Goal: Transaction & Acquisition: Purchase product/service

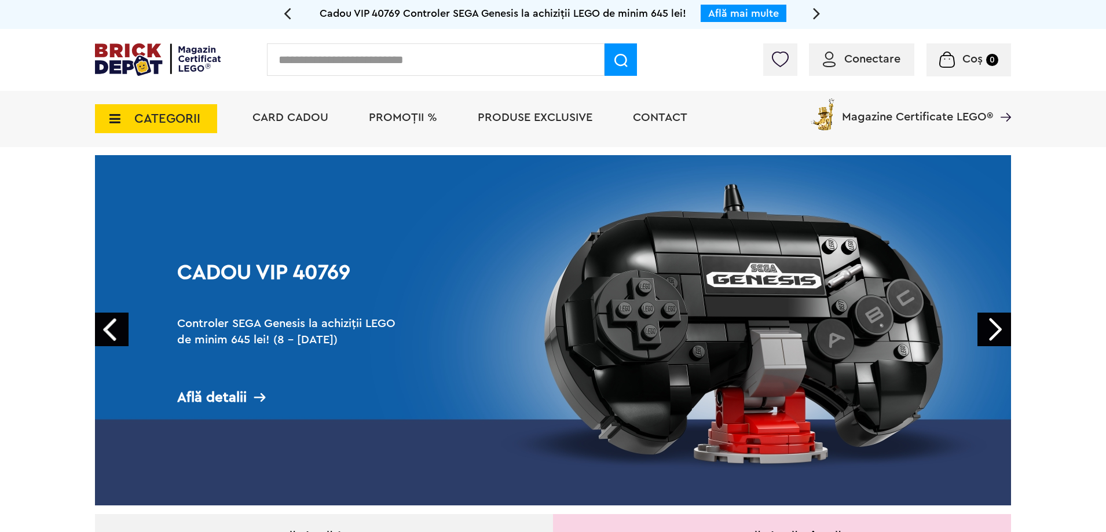
click at [855, 54] on span "Conectare" at bounding box center [872, 59] width 56 height 12
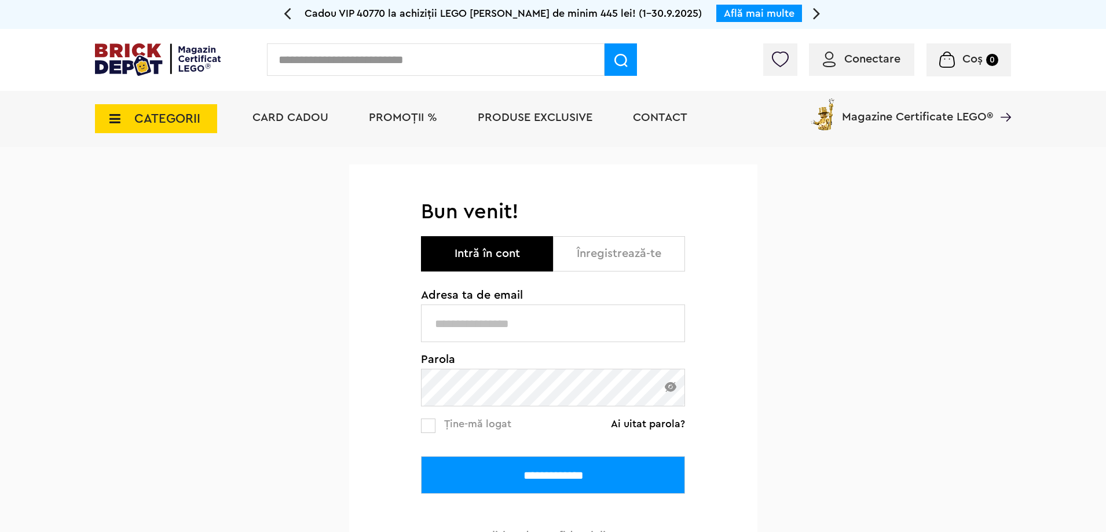
type input "**********"
click at [528, 485] on input "**********" at bounding box center [553, 475] width 264 height 38
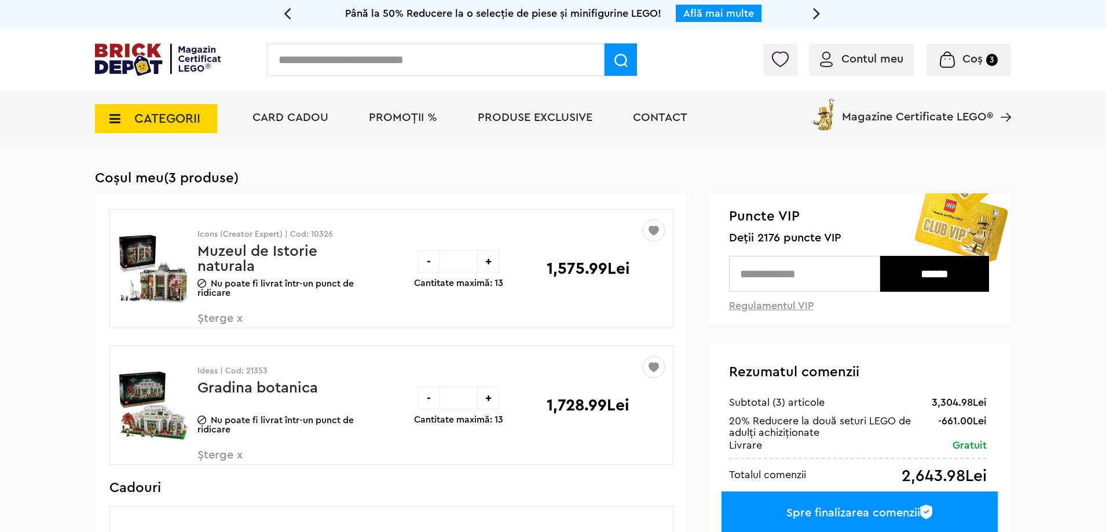
click at [777, 56] on img at bounding box center [780, 60] width 16 height 16
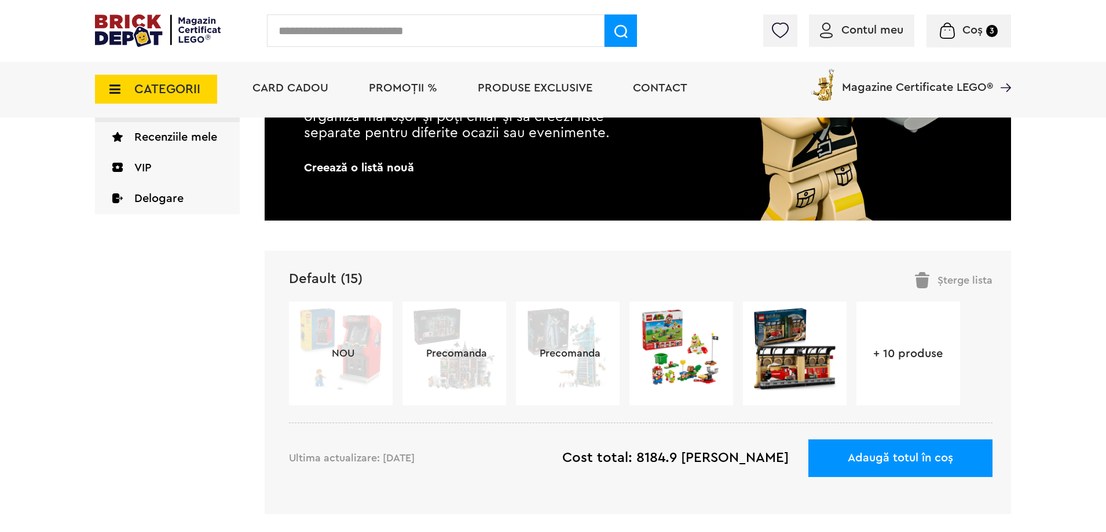
scroll to position [232, 0]
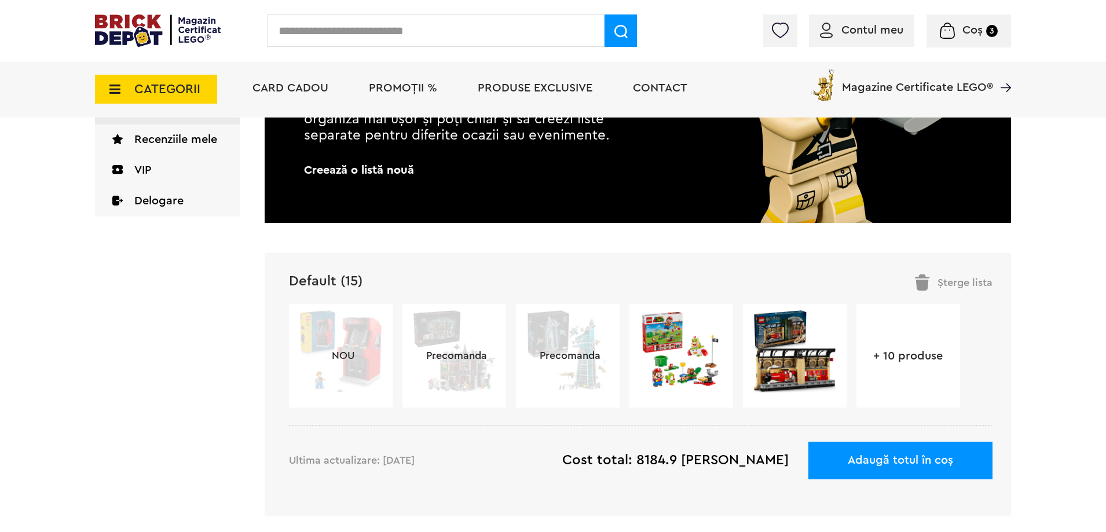
click at [908, 375] on div "+ 10 produse" at bounding box center [908, 356] width 104 height 104
click at [921, 357] on link "+ 10 produse" at bounding box center [908, 356] width 104 height 12
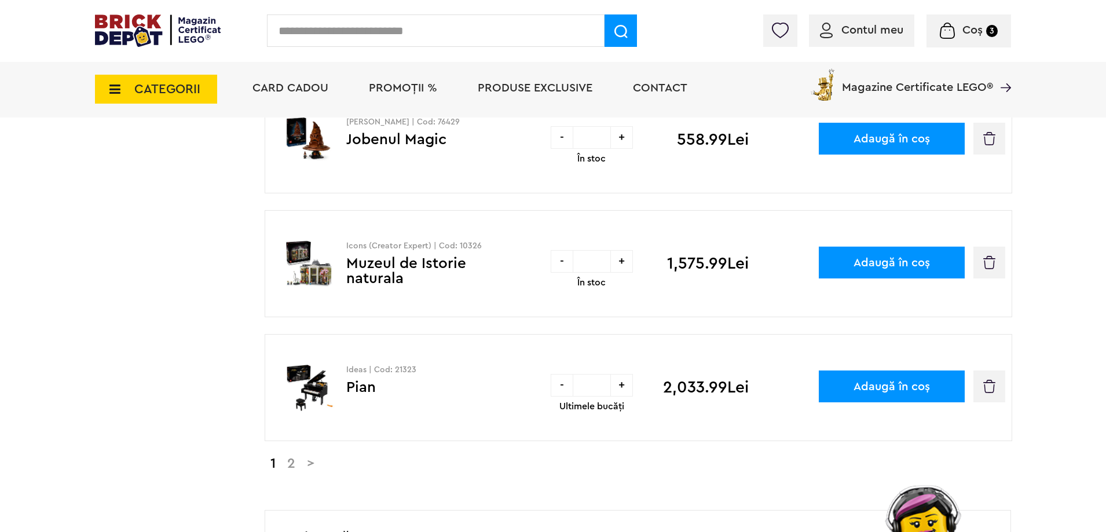
scroll to position [1100, 0]
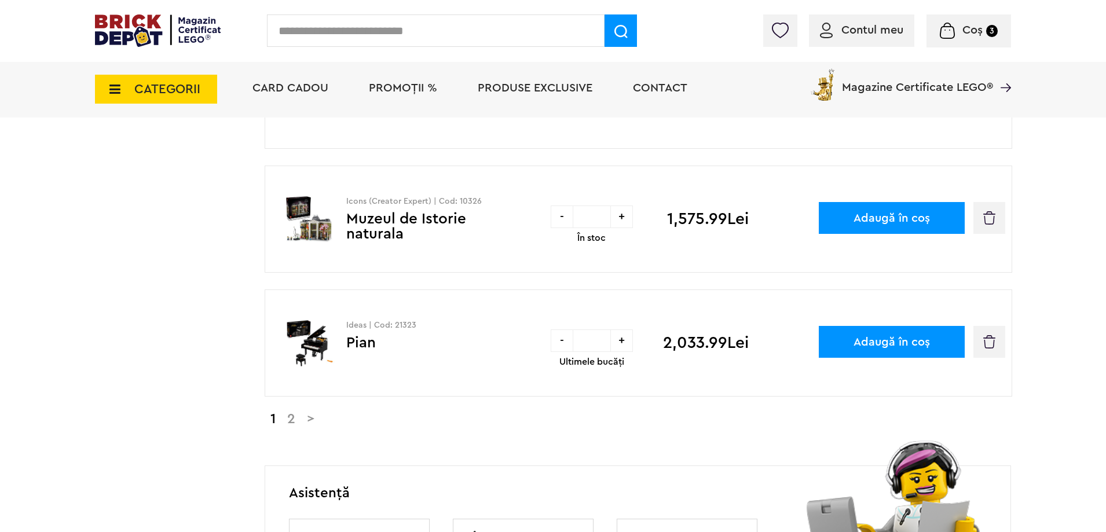
click at [292, 424] on link "2" at bounding box center [291, 419] width 20 height 14
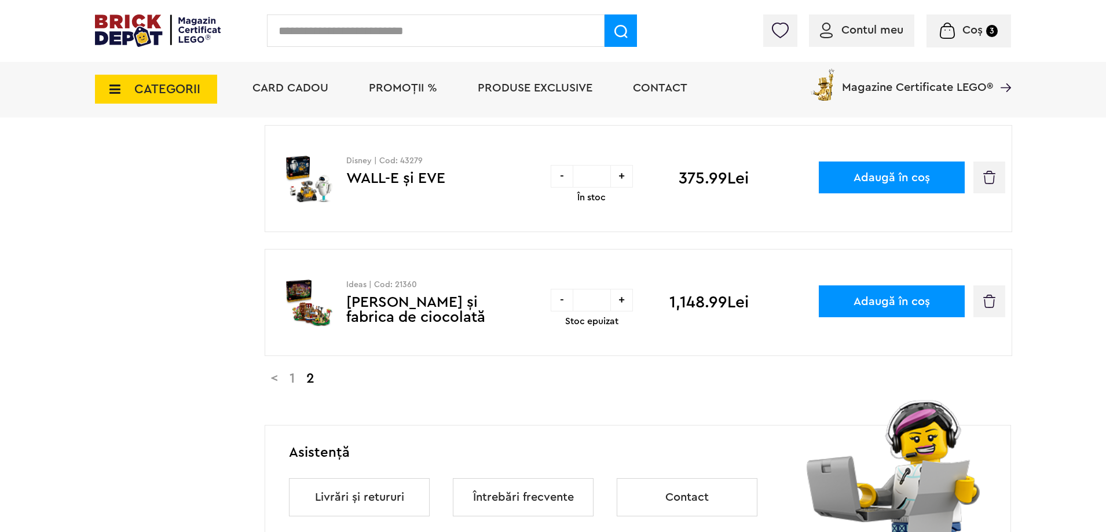
scroll to position [376, 0]
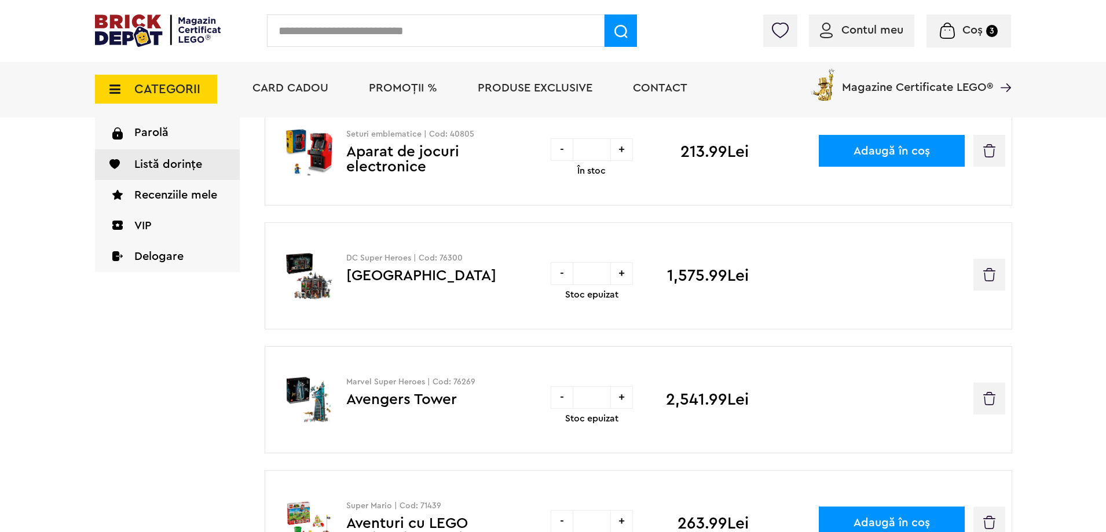
scroll to position [174, 0]
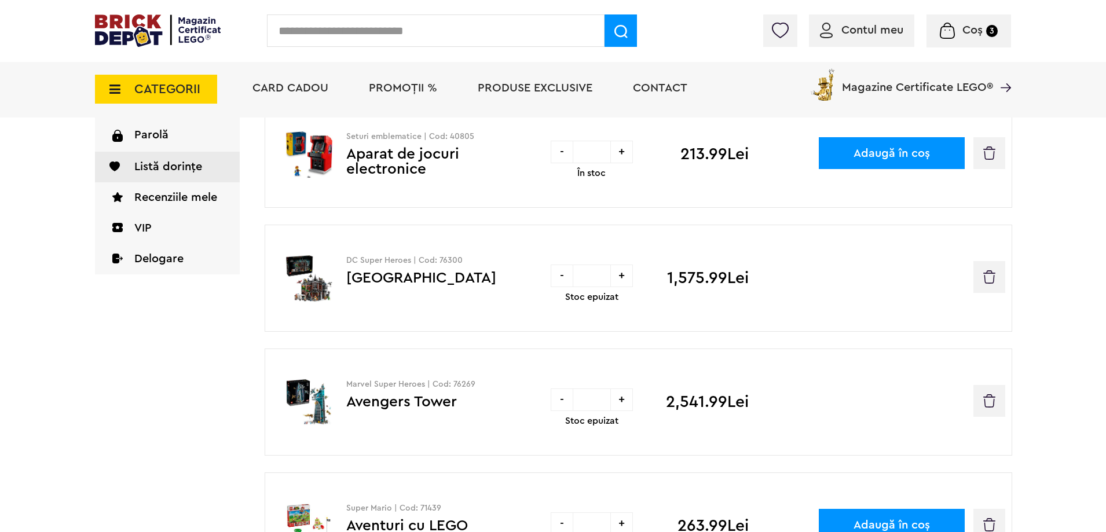
click at [412, 408] on link "Avengers Tower" at bounding box center [401, 401] width 111 height 15
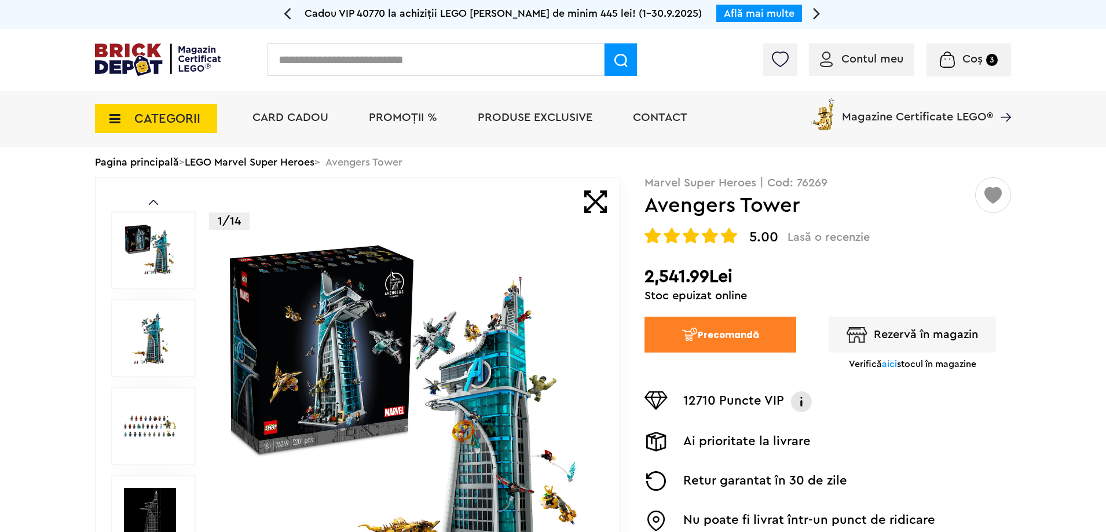
click at [889, 365] on span "aici" at bounding box center [889, 364] width 15 height 9
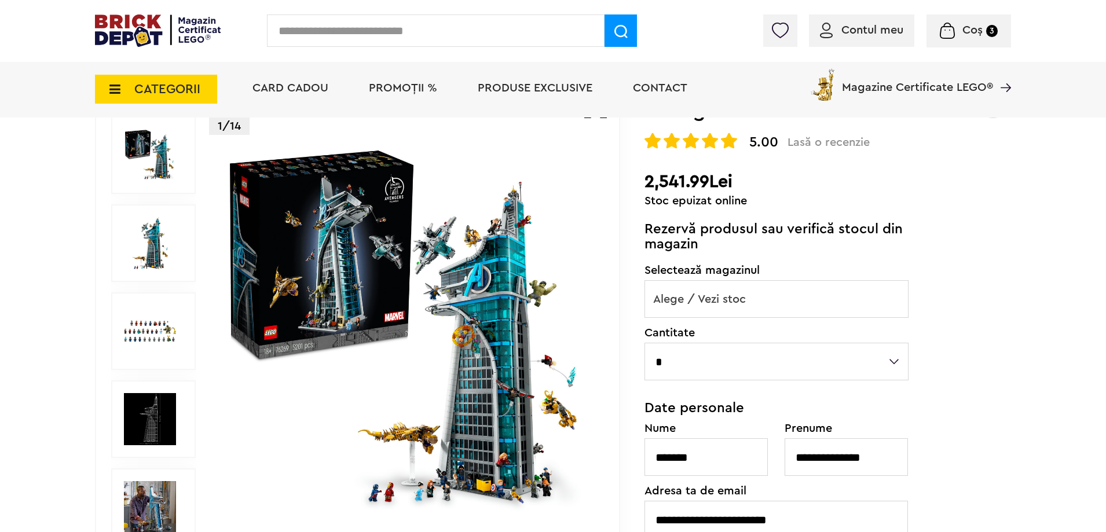
click at [782, 310] on span "Alege / Vezi stoc" at bounding box center [776, 299] width 263 height 37
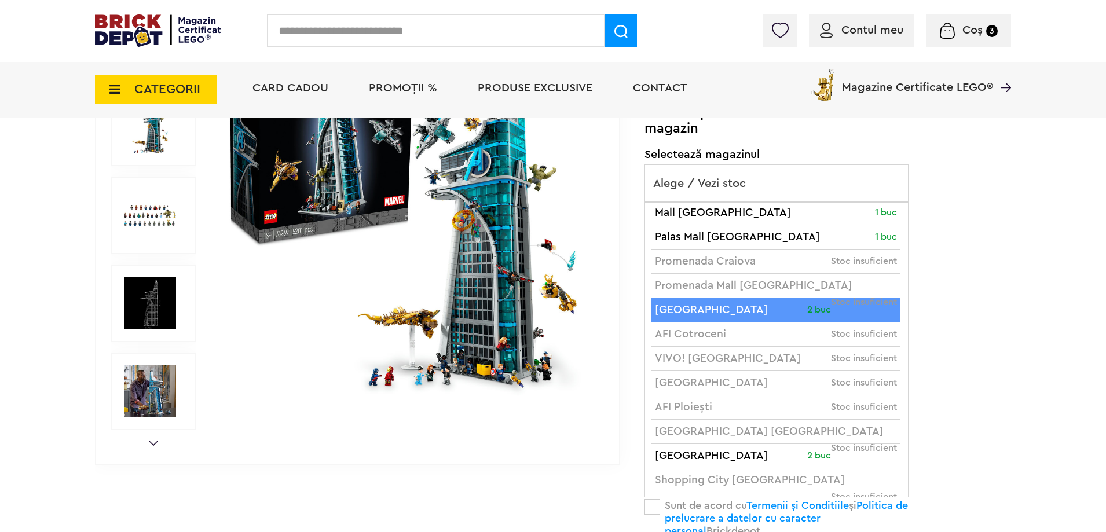
scroll to position [8, 0]
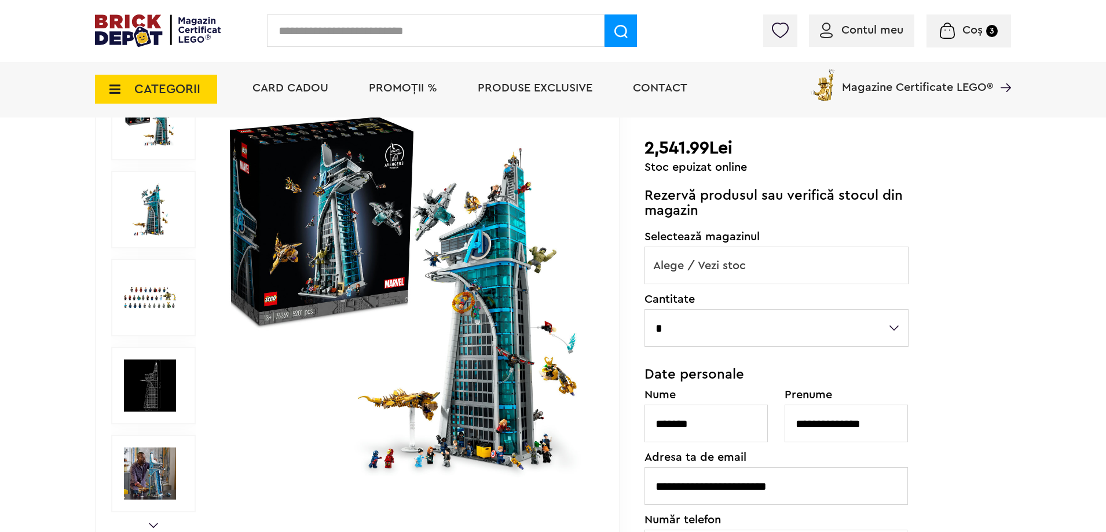
scroll to position [58, 0]
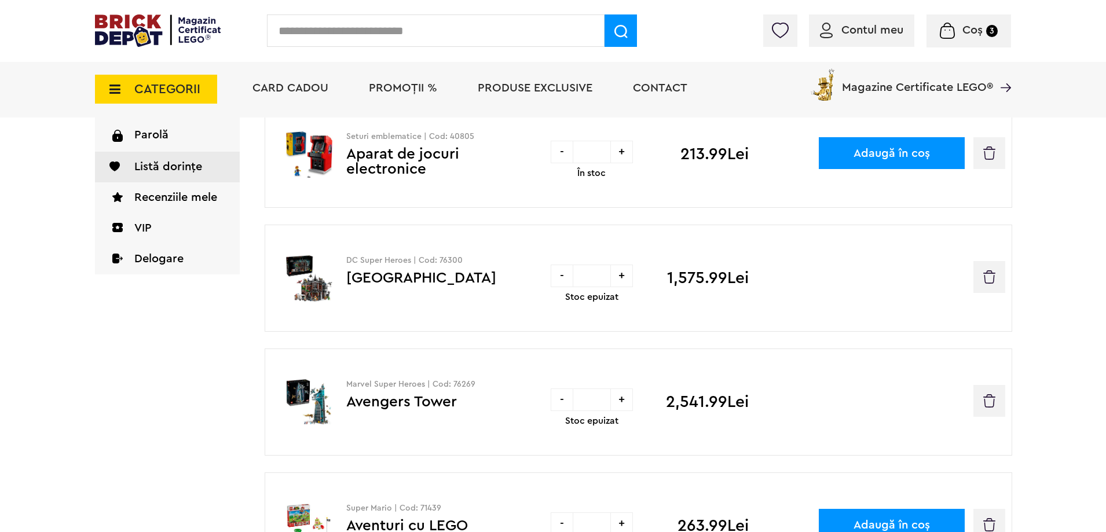
click at [439, 398] on link "Avengers Tower" at bounding box center [401, 401] width 111 height 15
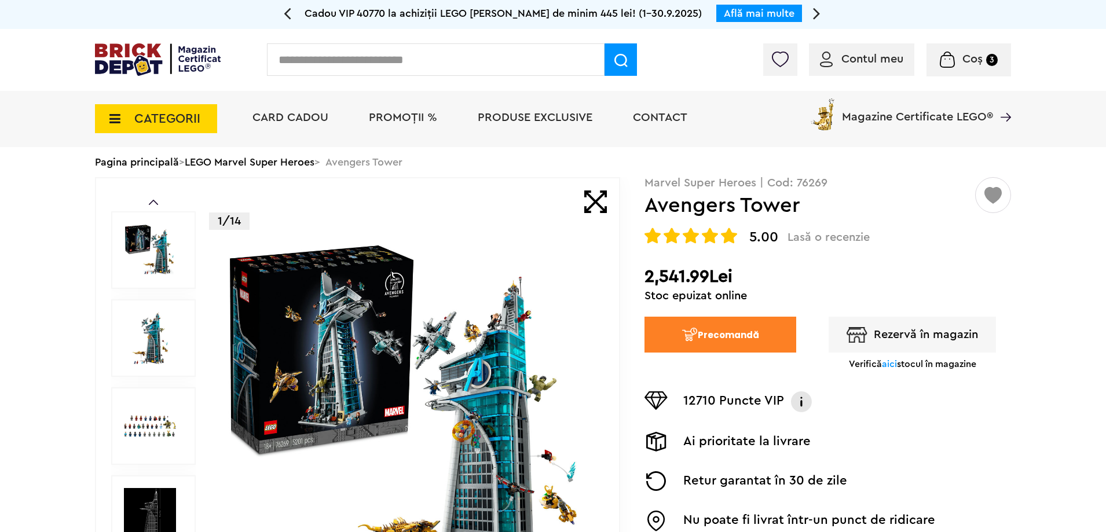
click at [727, 343] on button "Precomandă" at bounding box center [721, 335] width 152 height 36
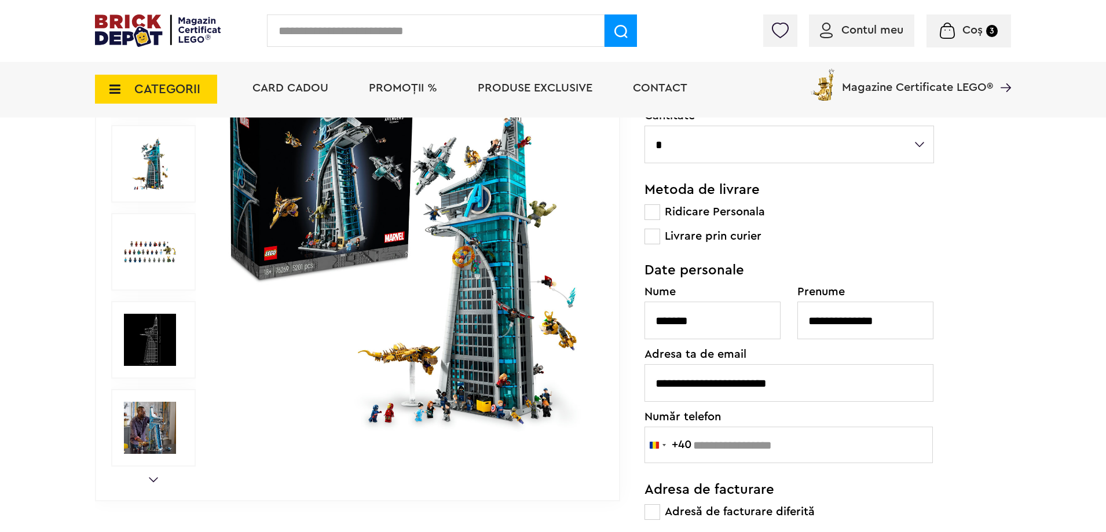
scroll to position [347, 0]
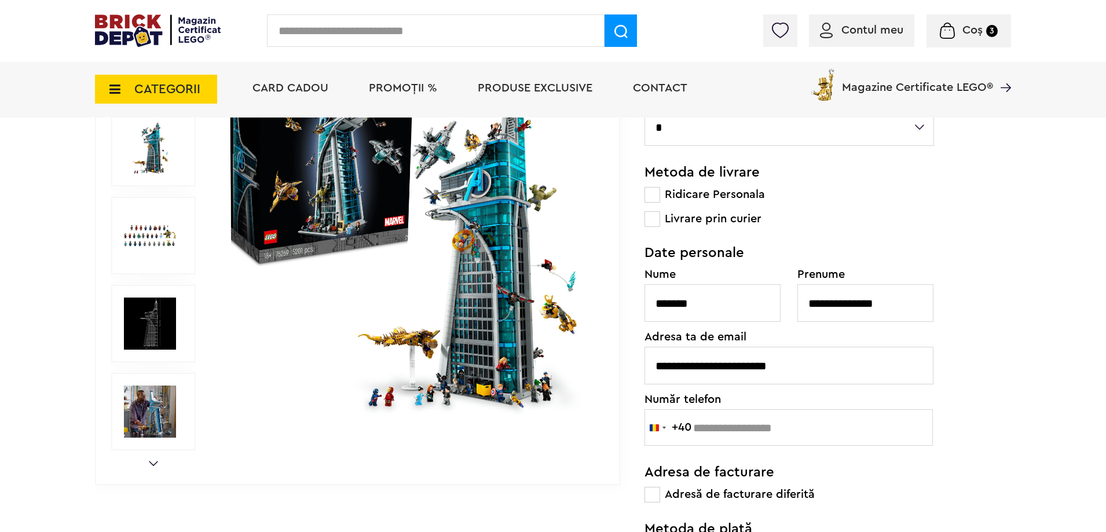
click at [648, 221] on span at bounding box center [653, 219] width 16 height 16
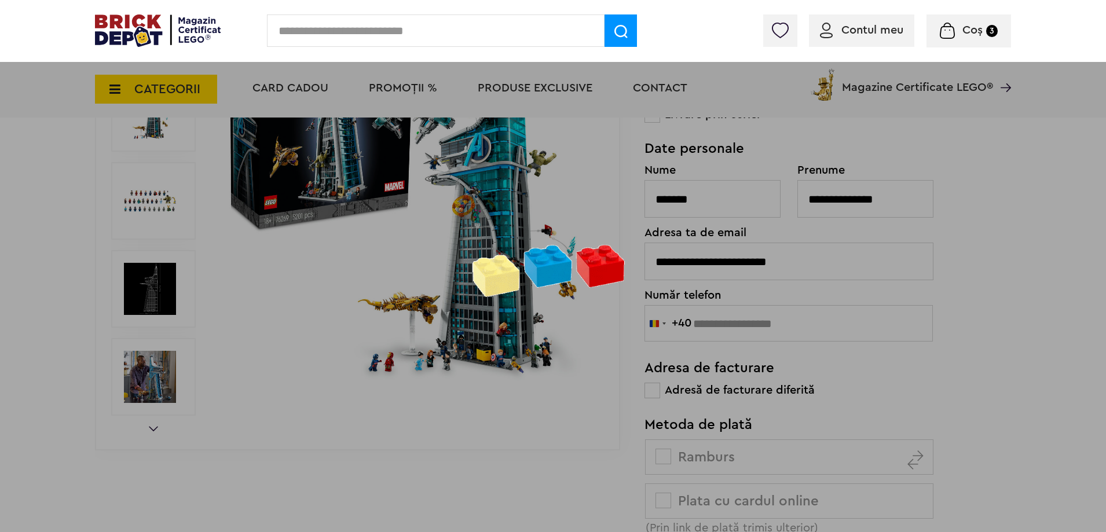
scroll to position [463, 0]
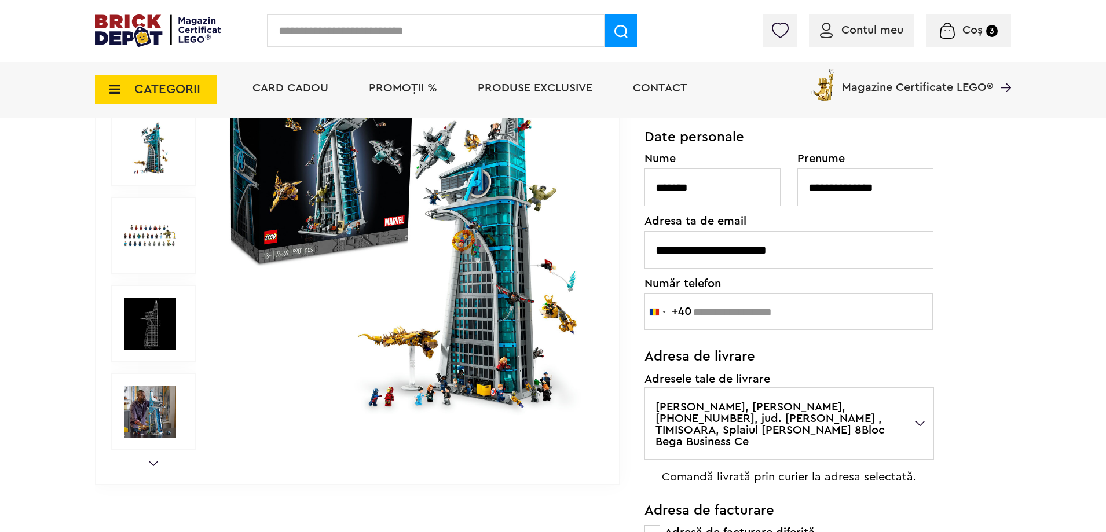
click at [803, 304] on input "number" at bounding box center [789, 312] width 288 height 36
drag, startPoint x: 697, startPoint y: 310, endPoint x: 719, endPoint y: 330, distance: 29.9
click at [698, 310] on input "**********" at bounding box center [789, 312] width 288 height 36
type input "*********"
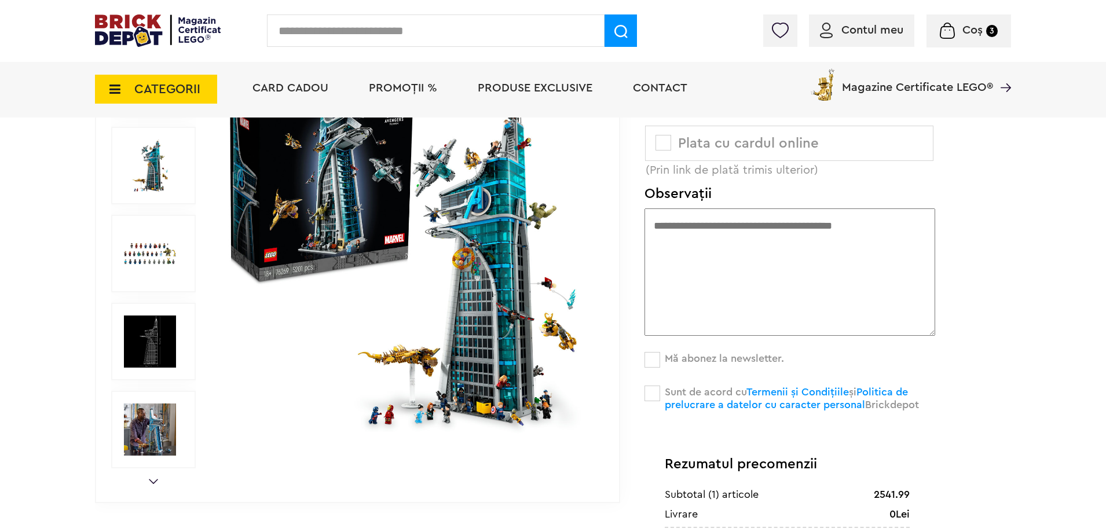
scroll to position [984, 0]
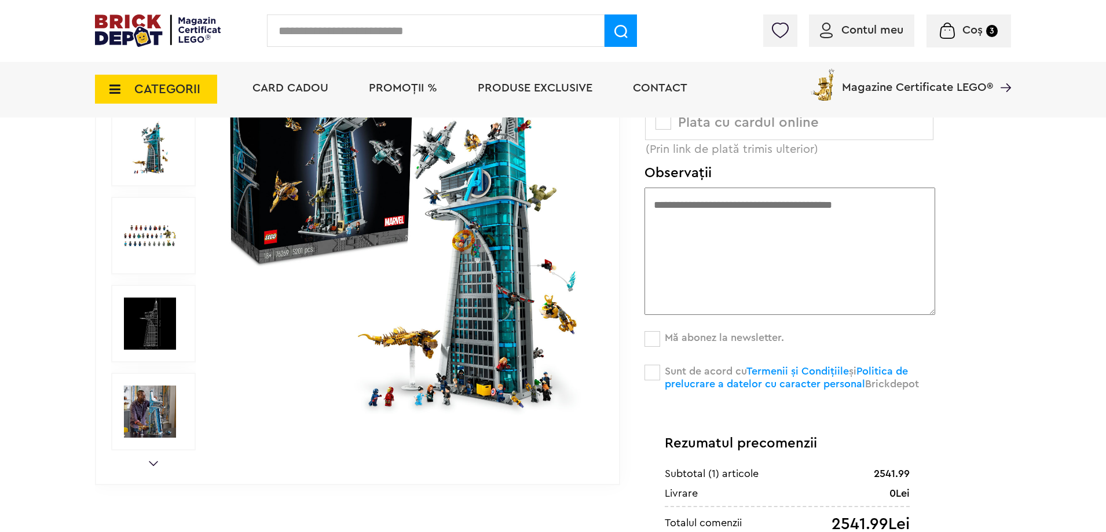
click at [646, 365] on span at bounding box center [653, 373] width 16 height 16
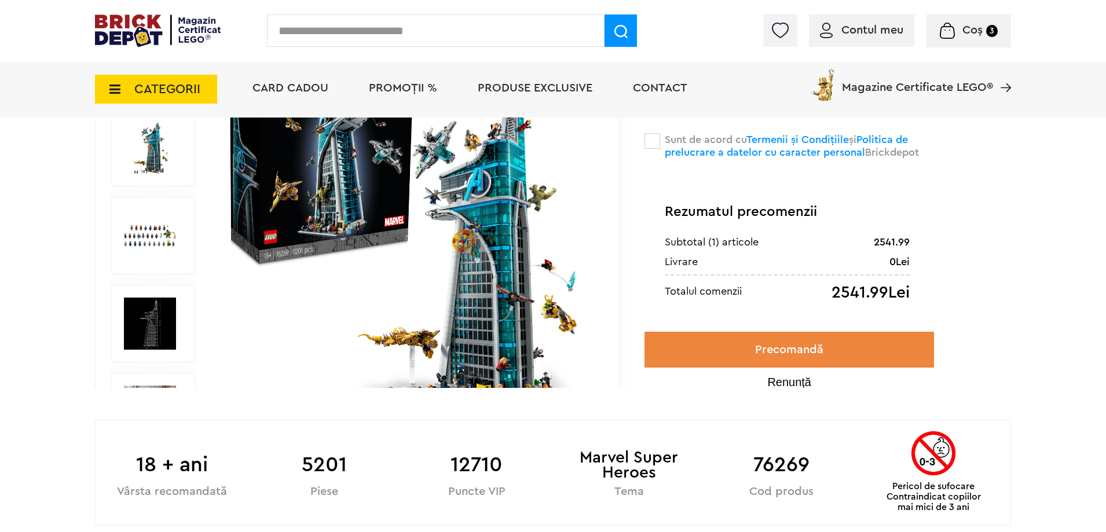
click at [705, 349] on button "Precomandă" at bounding box center [790, 350] width 290 height 36
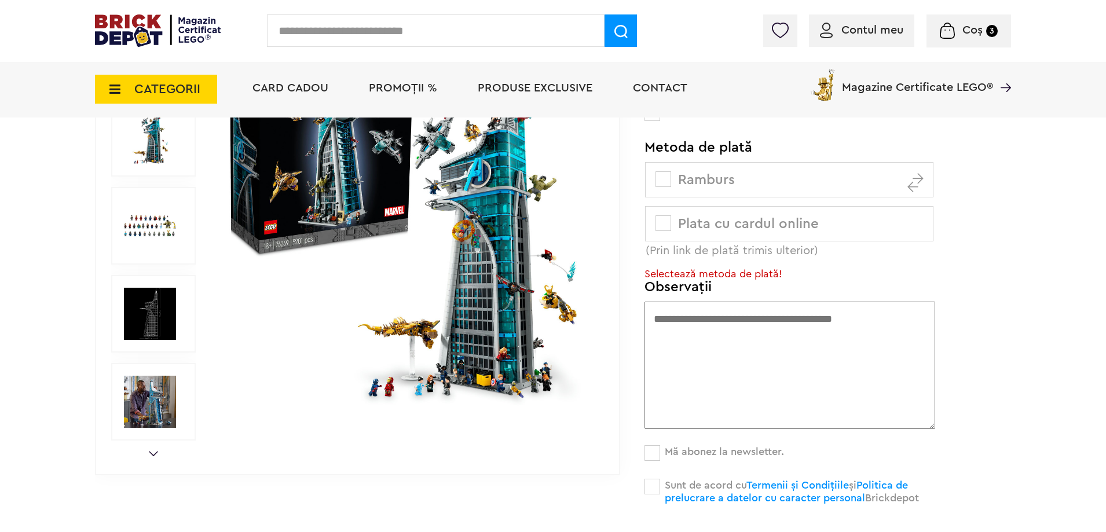
scroll to position [873, 0]
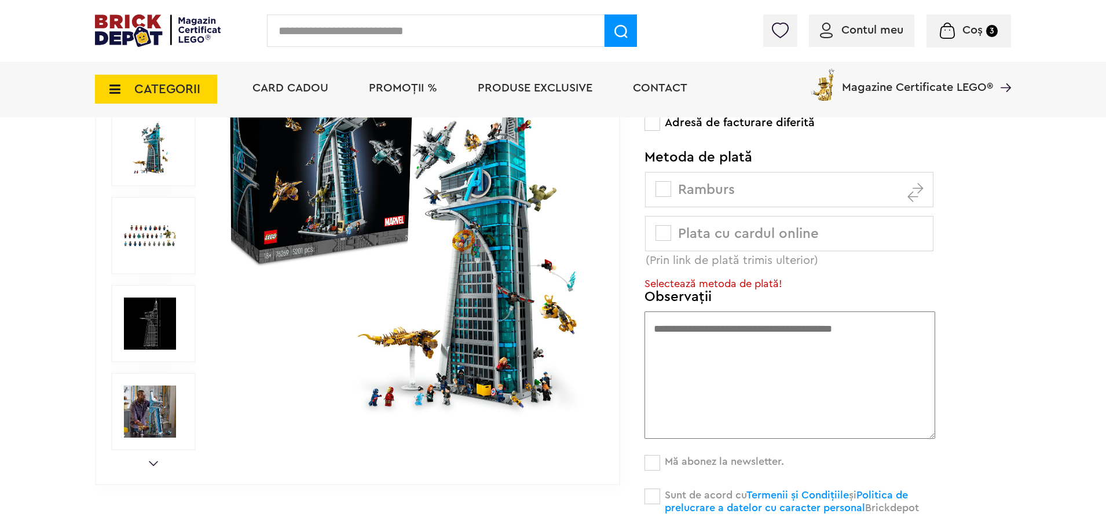
click at [671, 216] on label "Plata cu cardul online (Prin link de plată trimis ulterior)" at bounding box center [789, 233] width 288 height 35
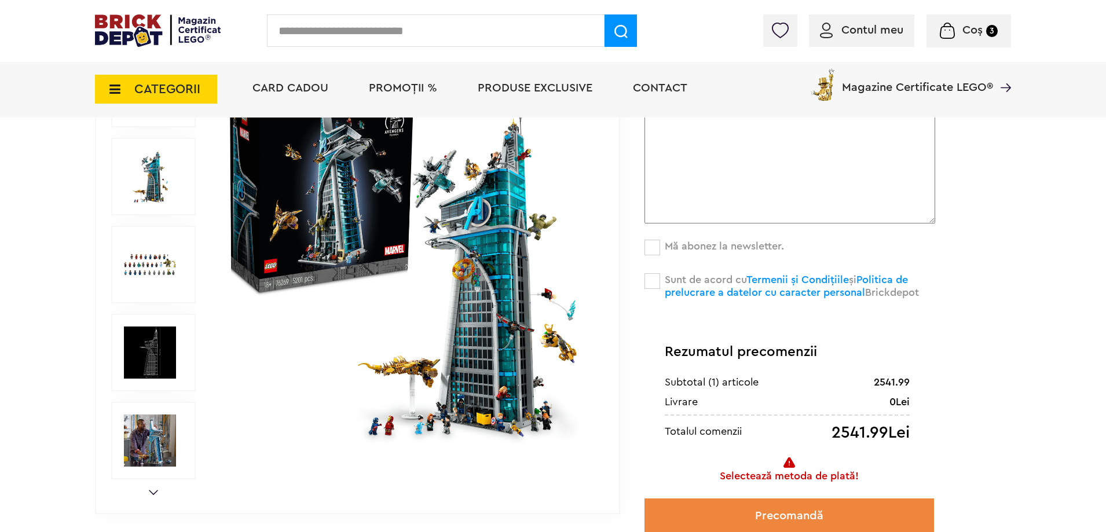
scroll to position [1105, 0]
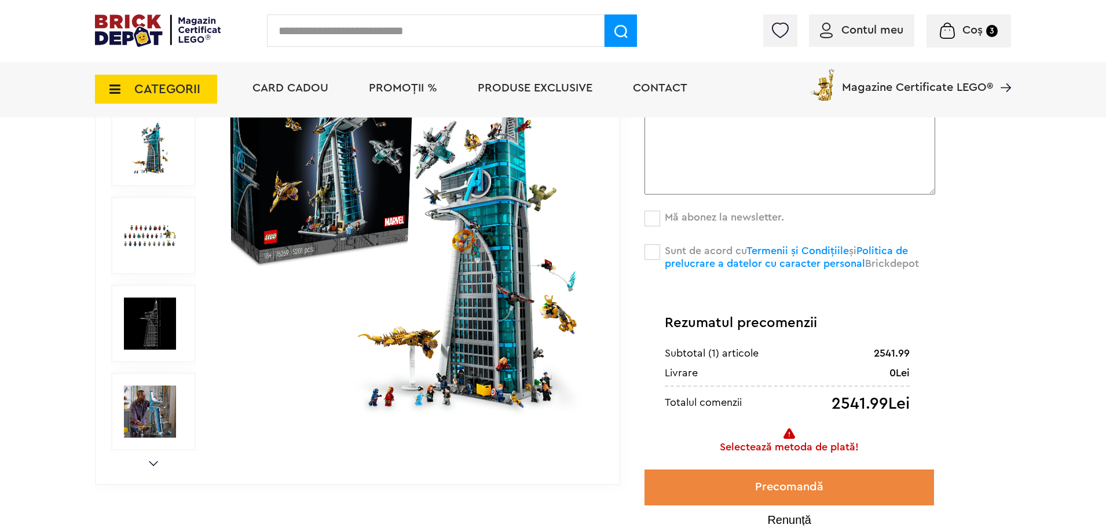
click at [808, 474] on button "Precomandă" at bounding box center [790, 488] width 290 height 36
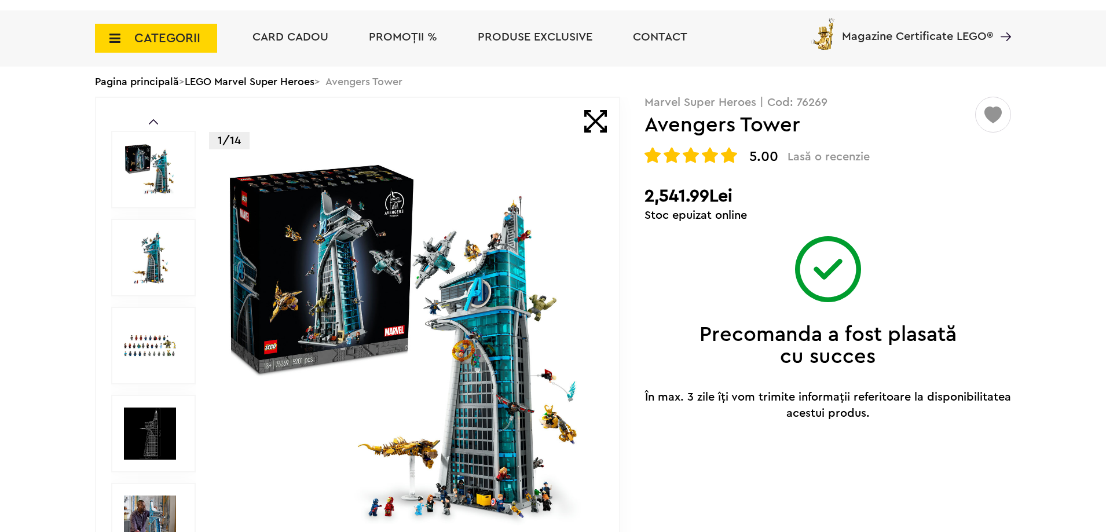
scroll to position [0, 0]
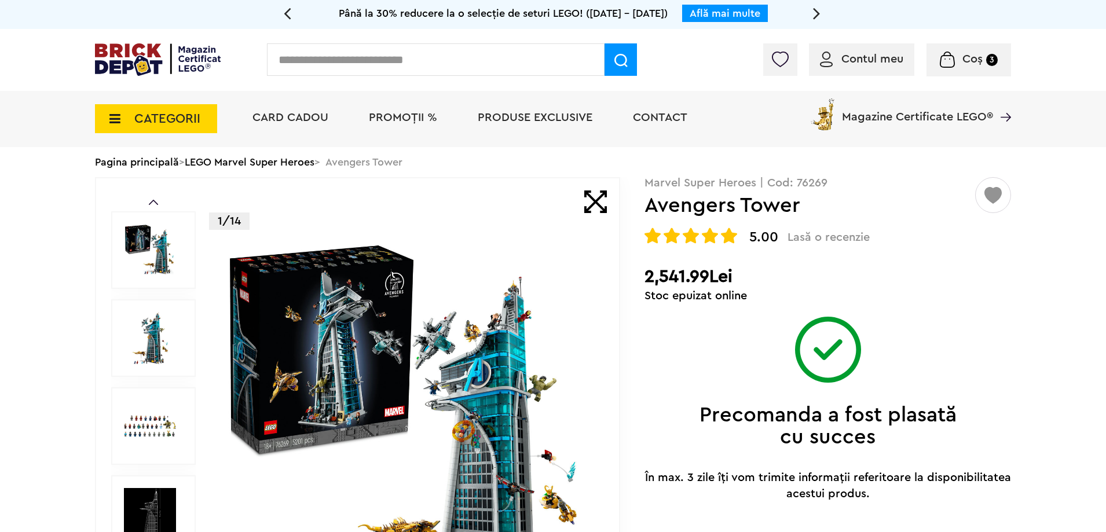
click at [125, 50] on img at bounding box center [158, 59] width 126 height 32
